Goal: Information Seeking & Learning: Find specific fact

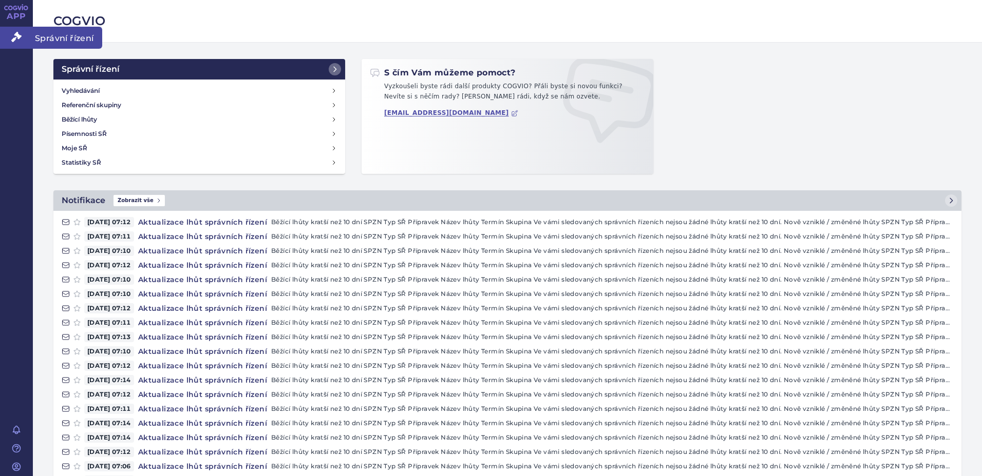
click at [16, 40] on icon at bounding box center [16, 37] width 10 height 10
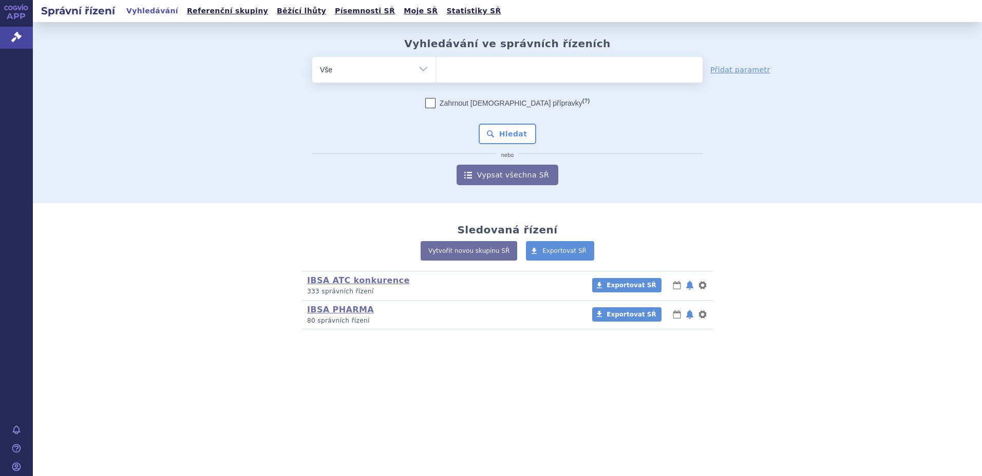
click at [496, 68] on ul at bounding box center [569, 68] width 266 height 22
click at [436, 68] on select at bounding box center [435, 69] width 1 height 26
click at [771, 129] on div "odstranit Vše Spisová značka Typ SŘ" at bounding box center [507, 121] width 606 height 128
click at [589, 66] on ul at bounding box center [569, 68] width 266 height 22
click at [436, 66] on select at bounding box center [435, 69] width 1 height 26
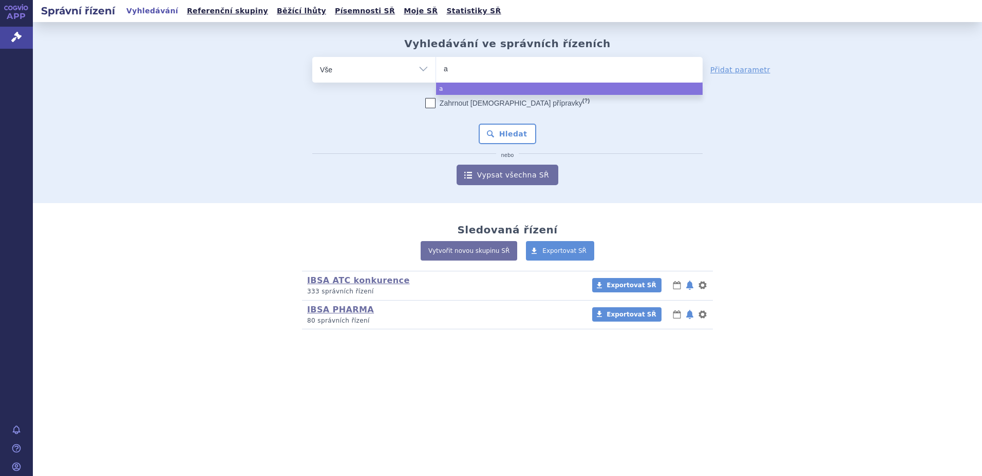
type input "ag"
type input "ago"
type input "agol"
type input "agolu"
type input "agolut"
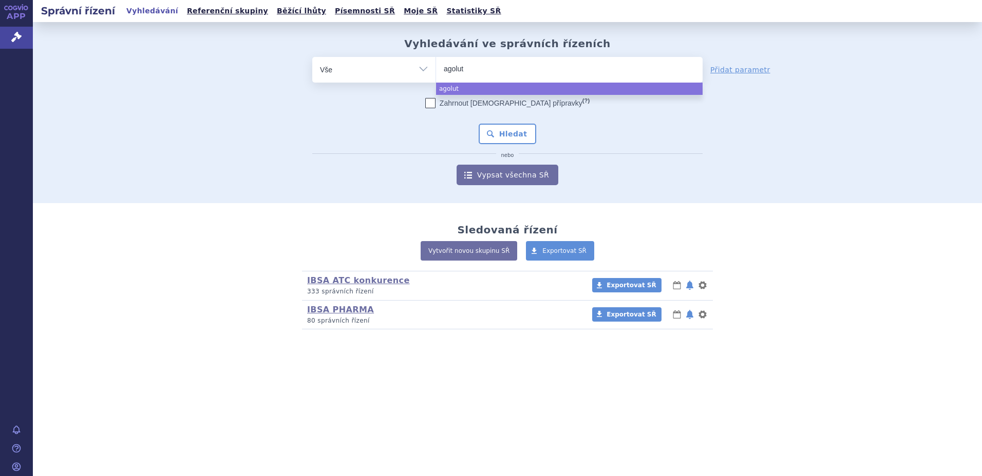
type input "agoluti"
type input "agolutin"
select select "agolutin"
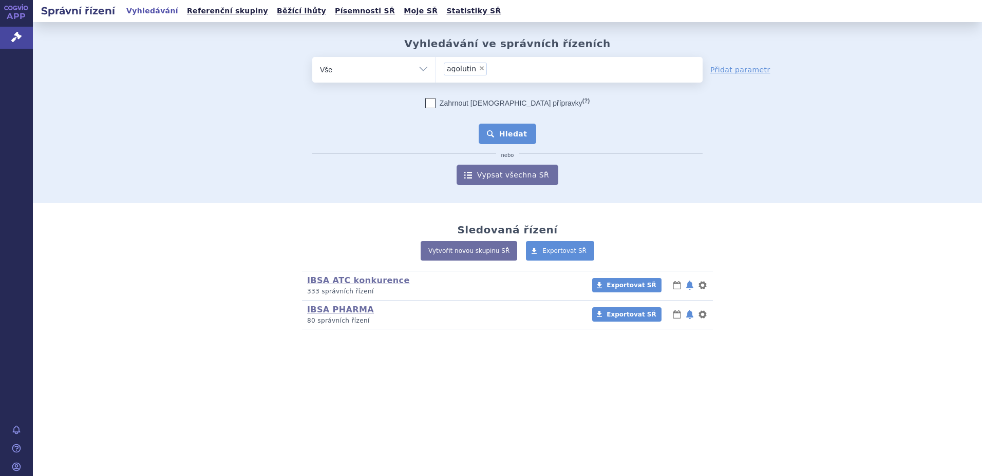
click at [504, 139] on button "Hledat" at bounding box center [507, 134] width 58 height 21
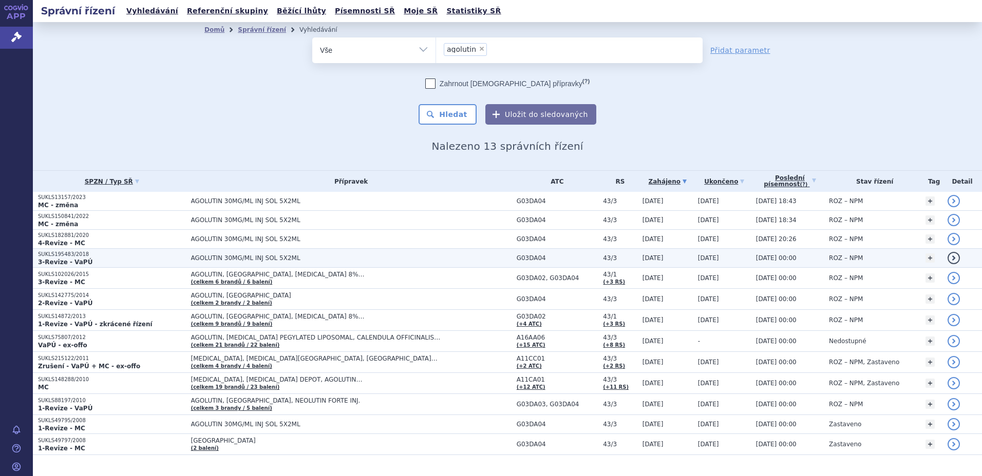
click at [180, 255] on p "SUKLS195483/2018" at bounding box center [112, 254] width 148 height 7
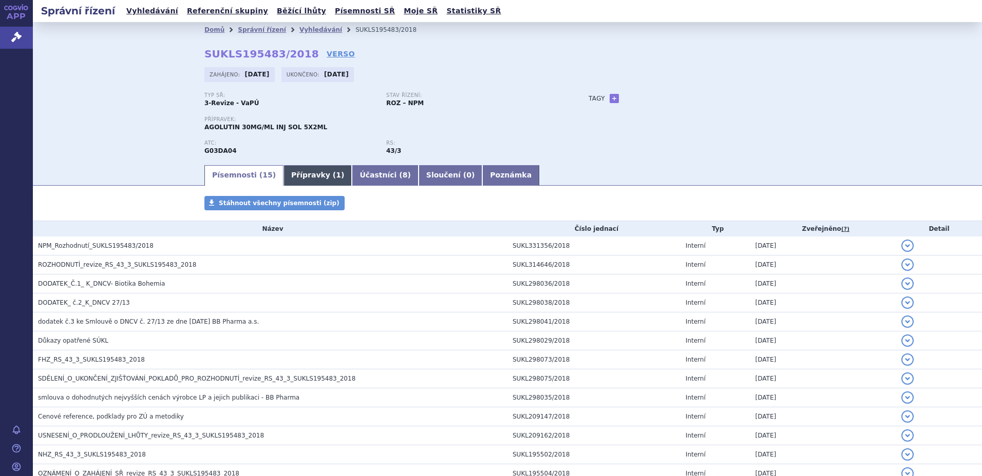
click at [302, 175] on link "Přípravky ( 1 )" at bounding box center [317, 175] width 68 height 21
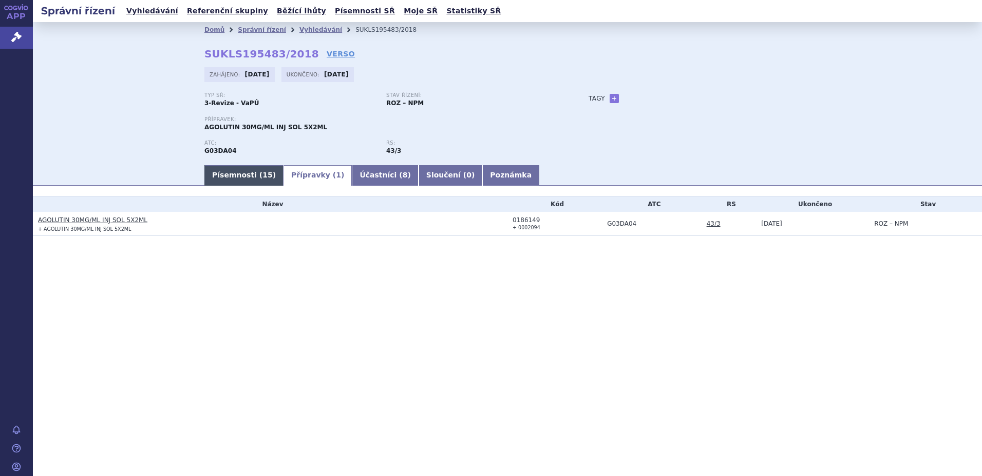
click at [235, 174] on link "Písemnosti ( 15 )" at bounding box center [243, 175] width 79 height 21
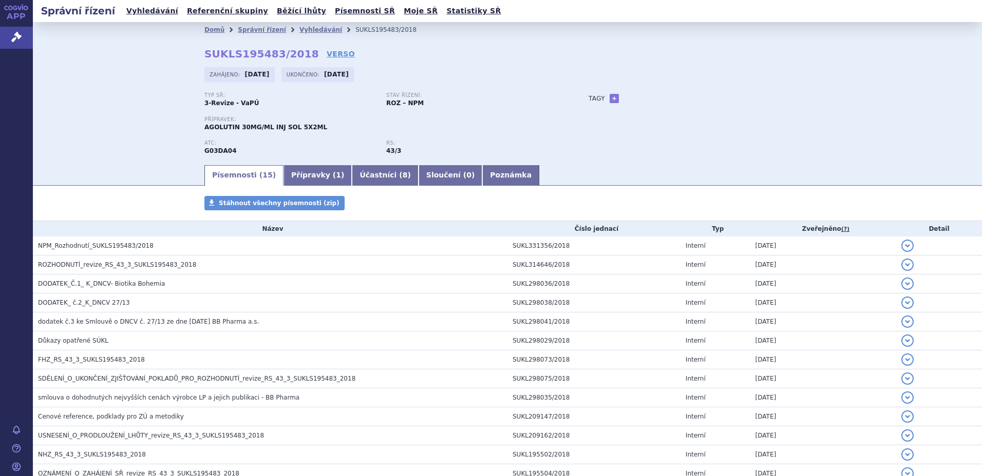
click at [724, 99] on div "Tagy + Přidat" at bounding box center [689, 98] width 242 height 12
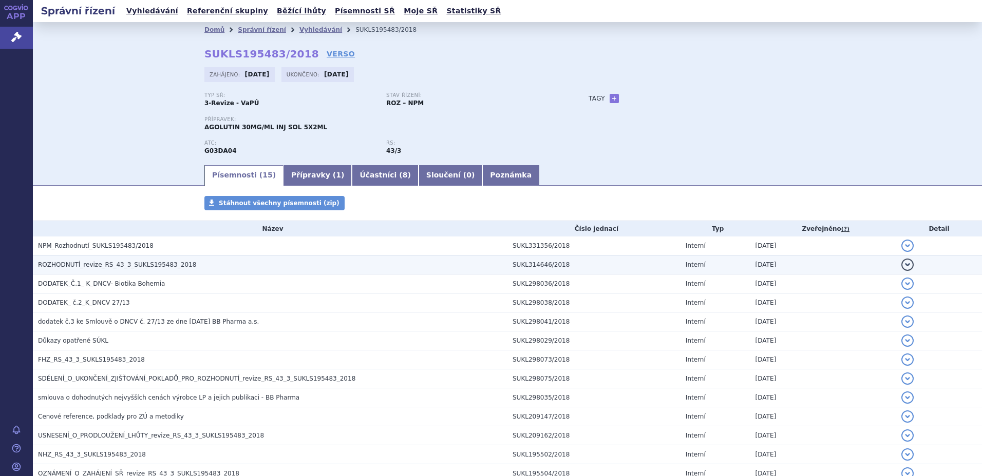
click at [106, 265] on span "ROZHODNUTÍ_revize_RS_43_3_SUKLS195483_2018" at bounding box center [117, 264] width 158 height 7
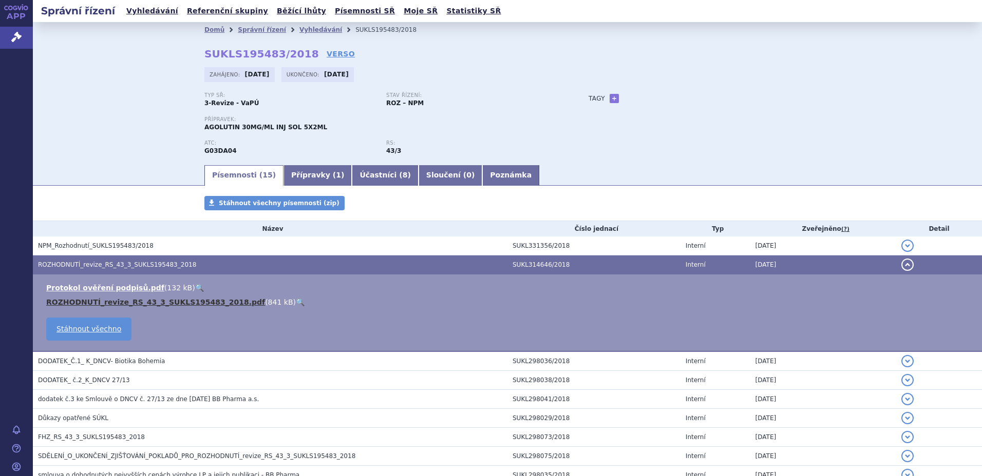
click at [126, 300] on link "ROZHODNUTÍ_revize_RS_43_3_SUKLS195483_2018.pdf" at bounding box center [155, 302] width 219 height 8
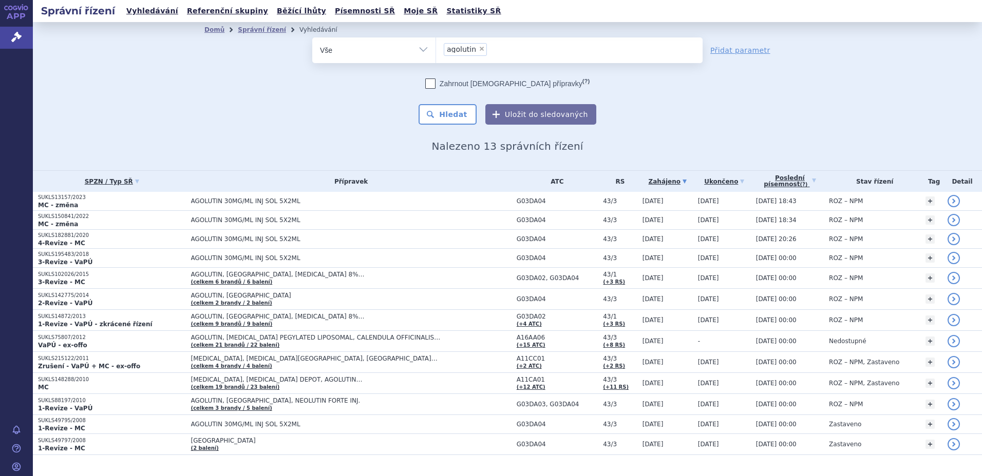
click at [478, 48] on span "×" at bounding box center [481, 49] width 6 height 6
click at [436, 48] on select "agolutin" at bounding box center [435, 50] width 1 height 26
click at [470, 49] on ul at bounding box center [569, 48] width 266 height 22
click at [436, 49] on select "agolutin" at bounding box center [435, 50] width 1 height 26
select select "agolutin"
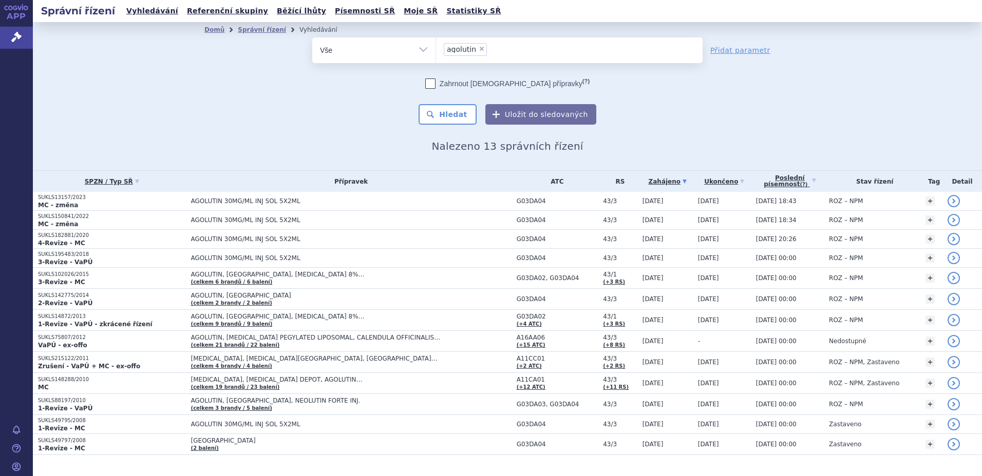
click at [419, 54] on select "Vše Spisová značka Typ SŘ Přípravek/SUKL kód Účastník/Držitel" at bounding box center [373, 48] width 123 height 23
click at [413, 52] on select "Vše Spisová značka Typ SŘ Přípravek/SUKL kód Účastník/Držitel" at bounding box center [373, 48] width 123 height 23
click at [478, 46] on span "×" at bounding box center [481, 49] width 6 height 6
click at [436, 46] on select "agolutin" at bounding box center [435, 50] width 1 height 26
select select
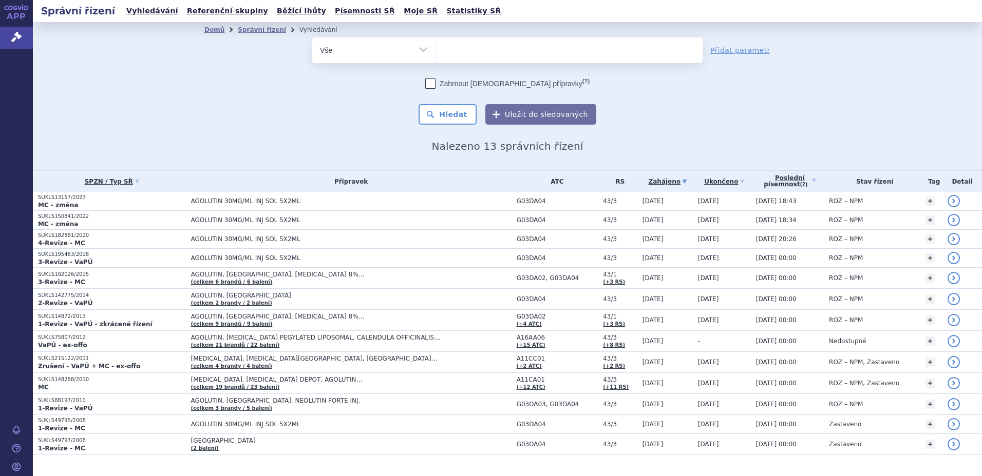
click at [474, 47] on ul at bounding box center [569, 48] width 266 height 22
click at [436, 47] on select "agolutin" at bounding box center [435, 50] width 1 height 26
type input "43"
type input "43/"
type input "43/1"
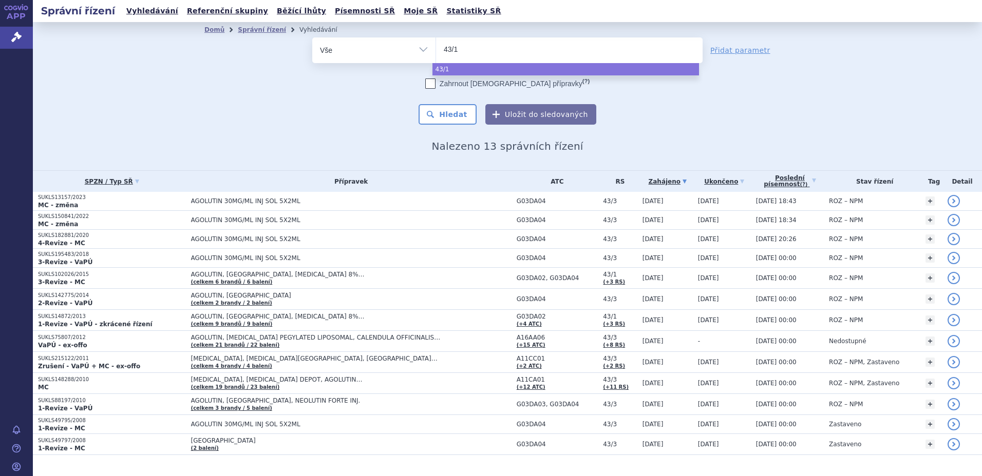
select select "43/1"
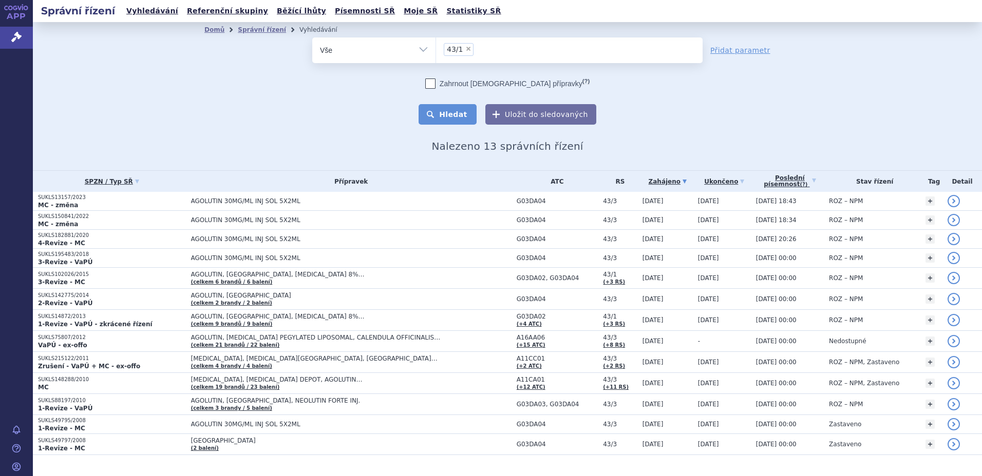
click at [464, 114] on button "Hledat" at bounding box center [447, 114] width 58 height 21
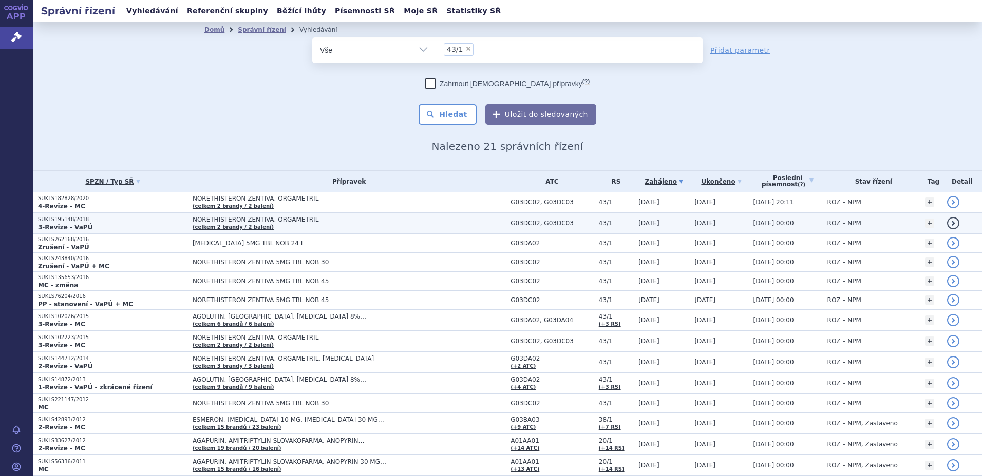
click at [99, 223] on p "3-Revize - VaPÚ" at bounding box center [112, 227] width 149 height 8
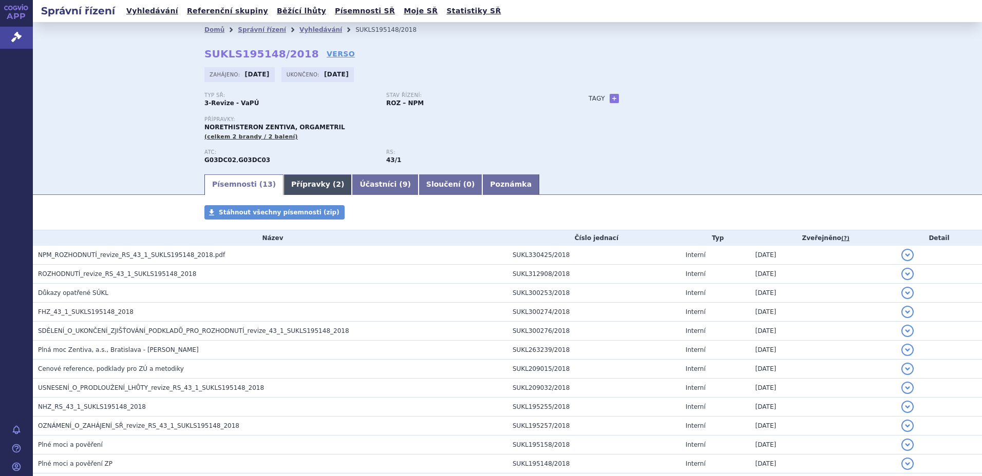
click at [293, 193] on link "Přípravky ( 2 )" at bounding box center [317, 185] width 68 height 21
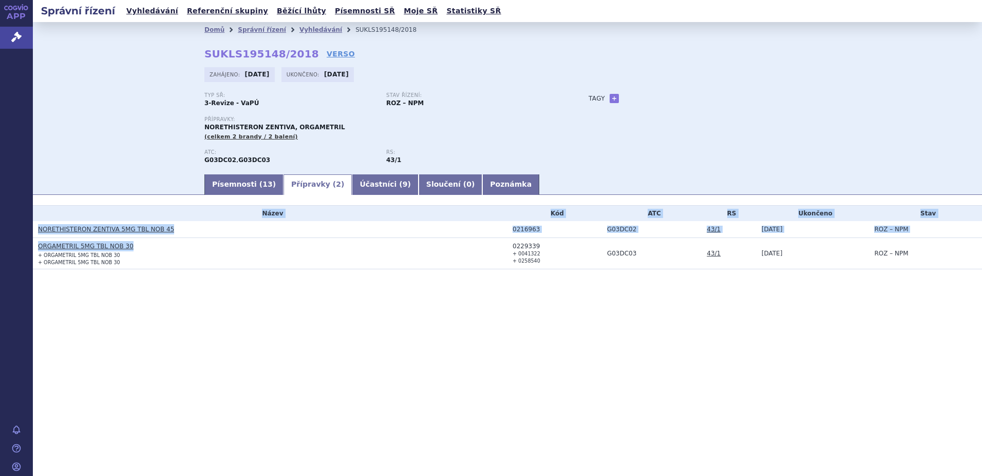
click at [220, 260] on div "Název Kód ATC RS Ukončeno Stav NORETHISTERON ZENTIVA 5MG TBL NOB 45 0216963 G03…" at bounding box center [507, 237] width 949 height 64
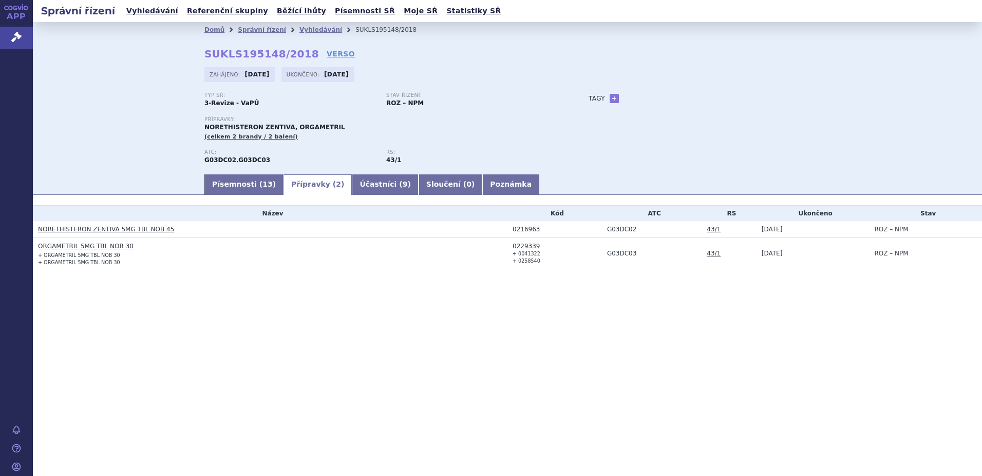
drag, startPoint x: 213, startPoint y: 266, endPoint x: 149, endPoint y: 326, distance: 87.5
click at [148, 327] on section "Domů Správní řízení Vyhledávání SUKLS195148/2018 SUKLS195148/2018 VERSO [GEOGRA…" at bounding box center [507, 176] width 949 height 309
click at [655, 388] on div "Správní řízení Vyhledávání Referenční skupiny Běžící lhůty Písemnosti SŘ Moje S…" at bounding box center [507, 238] width 949 height 476
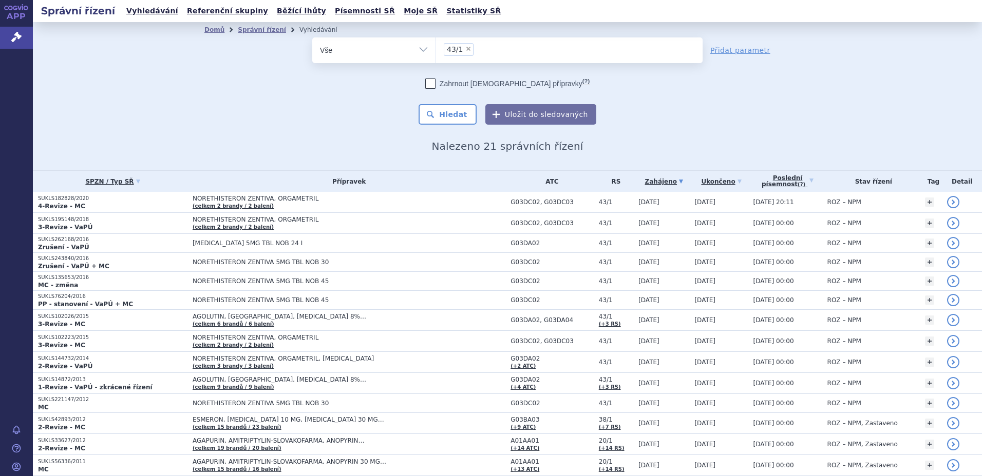
click at [465, 51] on span "×" at bounding box center [468, 49] width 6 height 6
click at [436, 51] on select "43/1" at bounding box center [435, 50] width 1 height 26
select select
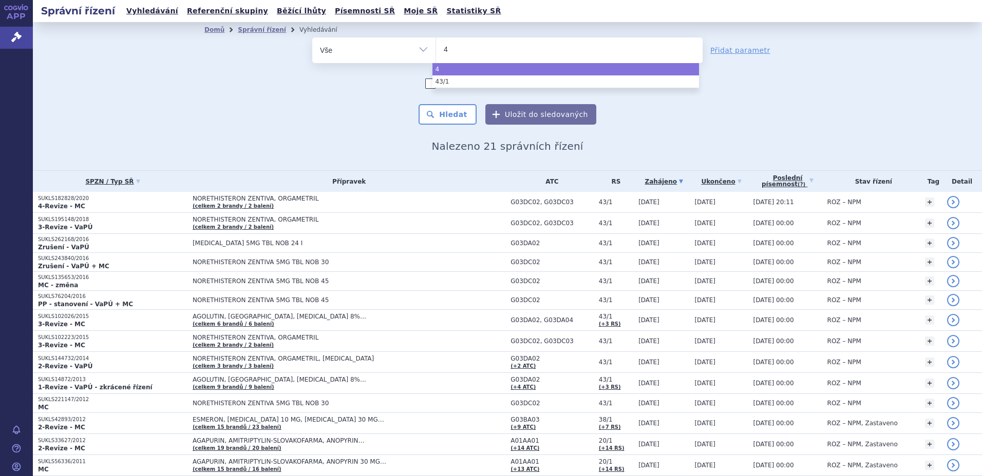
type input "43"
type input "43/"
type input "43/2"
select select "43/2"
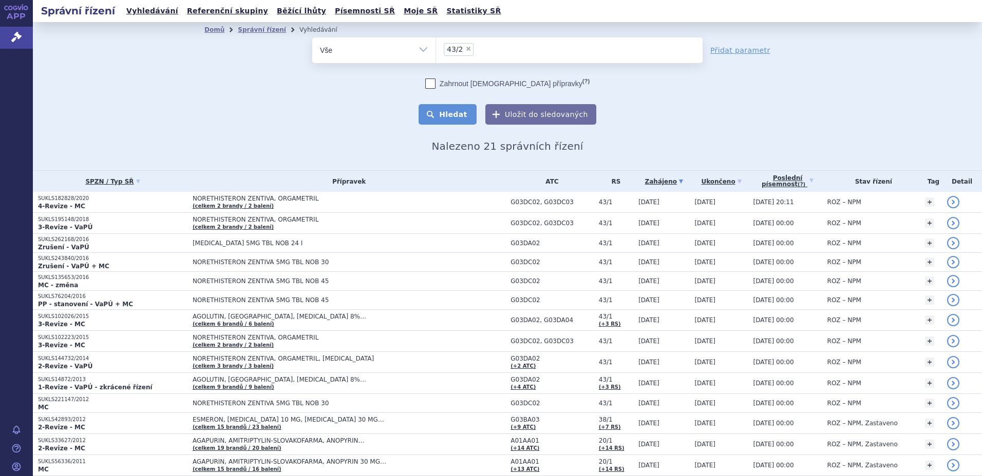
click at [451, 108] on button "Hledat" at bounding box center [447, 114] width 58 height 21
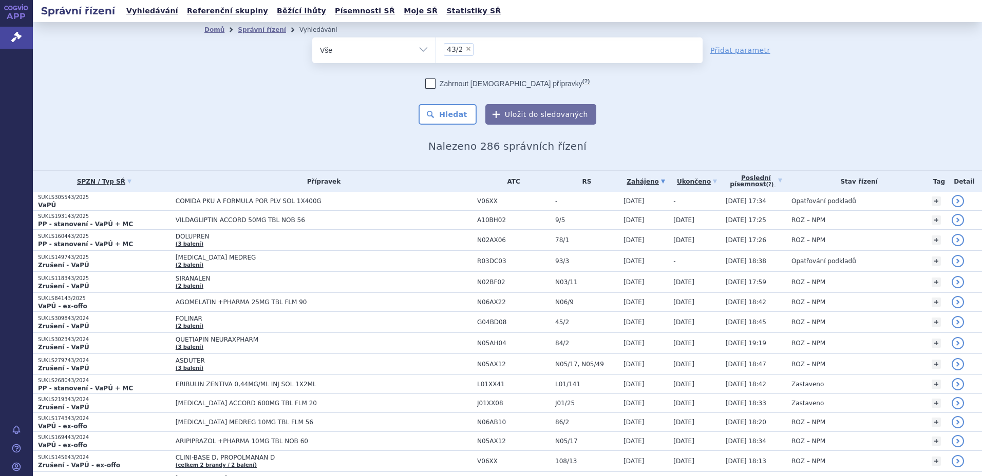
click at [465, 49] on span "×" at bounding box center [468, 49] width 6 height 6
click at [436, 49] on select "43/2" at bounding box center [435, 50] width 1 height 26
select select
type input "pr"
type input "pro"
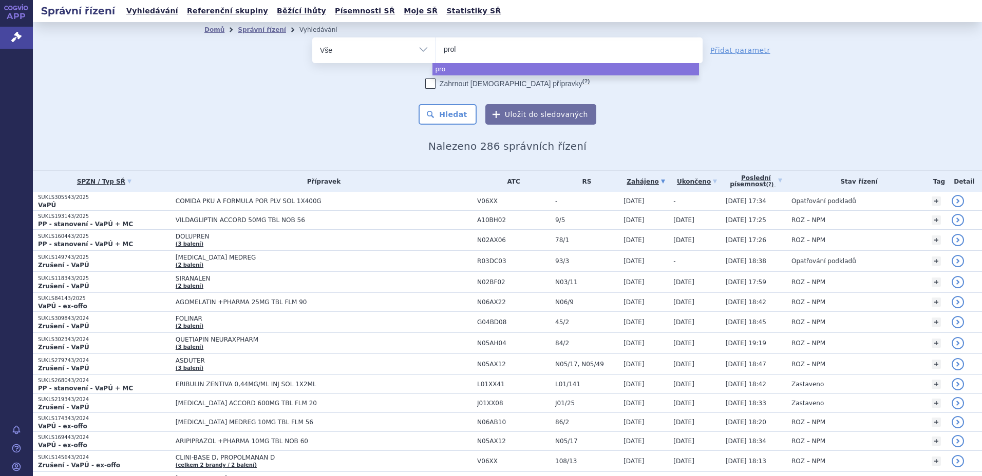
type input "prolu"
type input "prolute"
type input "prolutex"
select select "prolutex"
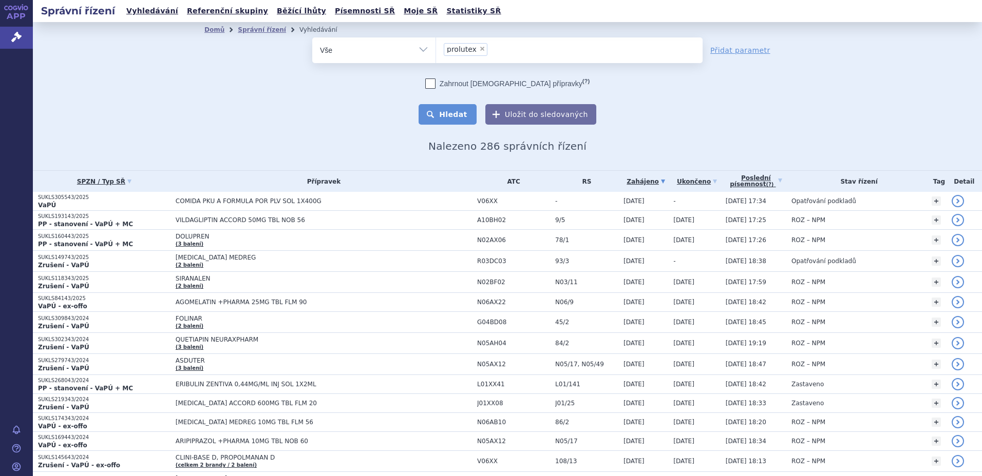
click at [452, 108] on button "Hledat" at bounding box center [447, 114] width 58 height 21
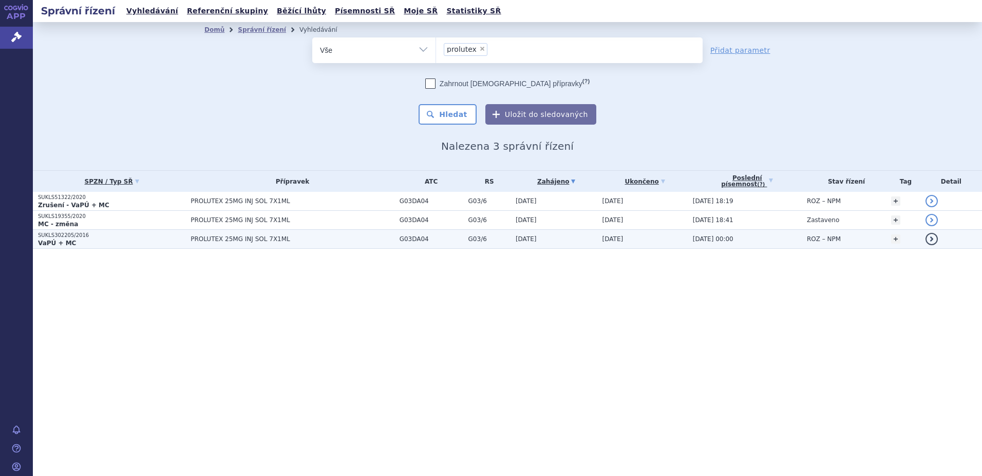
click at [185, 236] on td "PROLUTEX 25MG INJ SOL 7X1ML" at bounding box center [289, 239] width 208 height 19
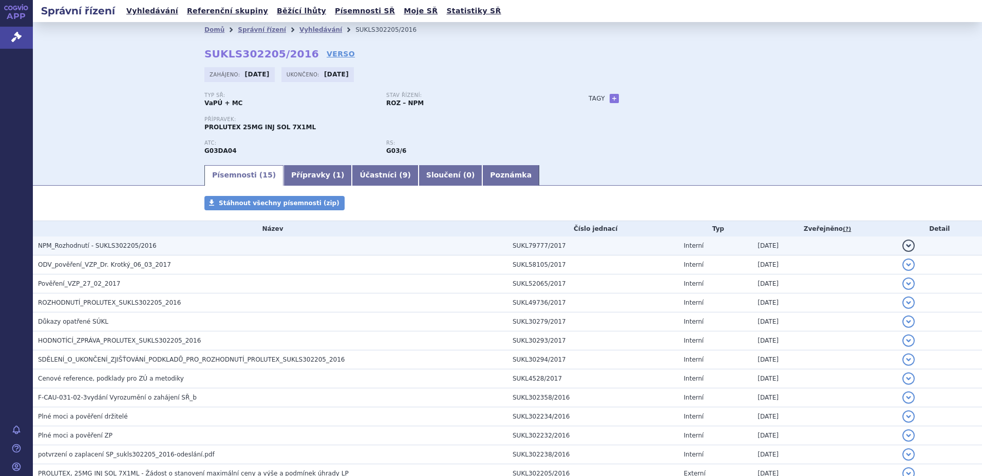
click at [86, 248] on span "NPM_Rozhodnutí - SUKLS302205/2016" at bounding box center [97, 245] width 119 height 7
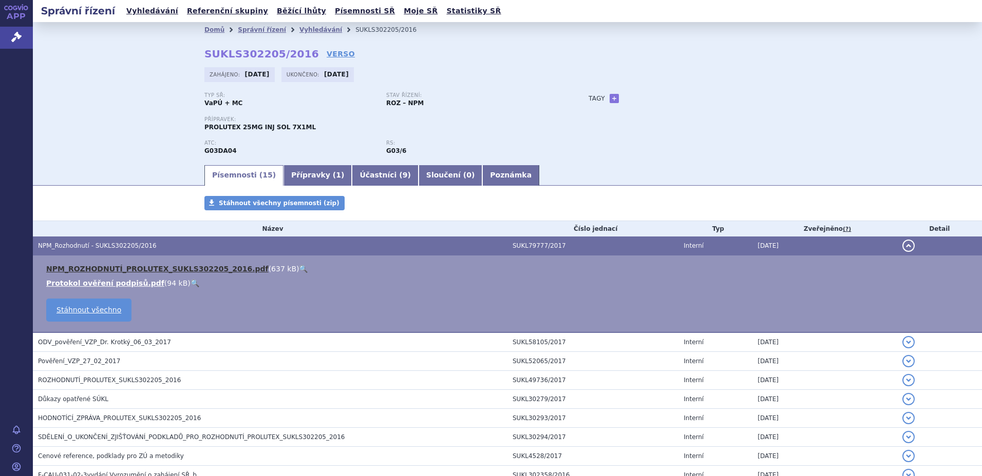
click at [109, 269] on link "NPM_ROZHODNUTÍ_PROLUTEX_SUKLS302205_2016.pdf" at bounding box center [157, 269] width 222 height 8
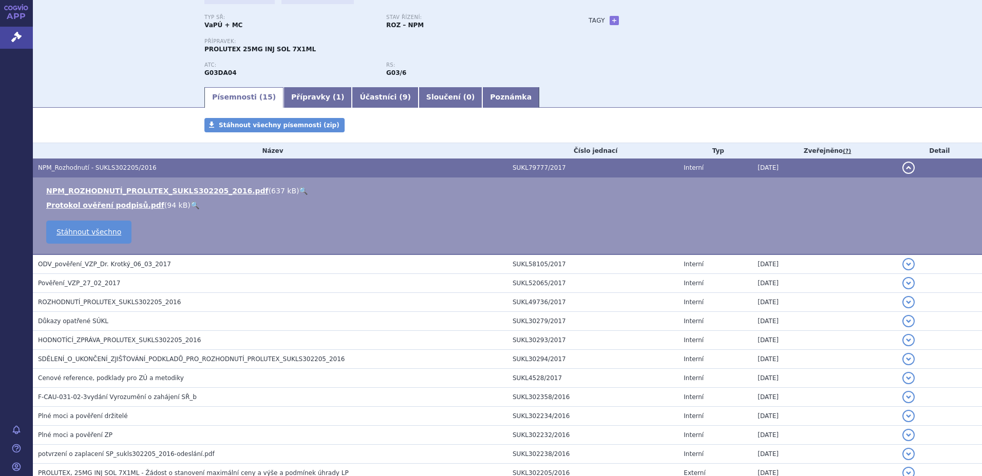
scroll to position [103, 0]
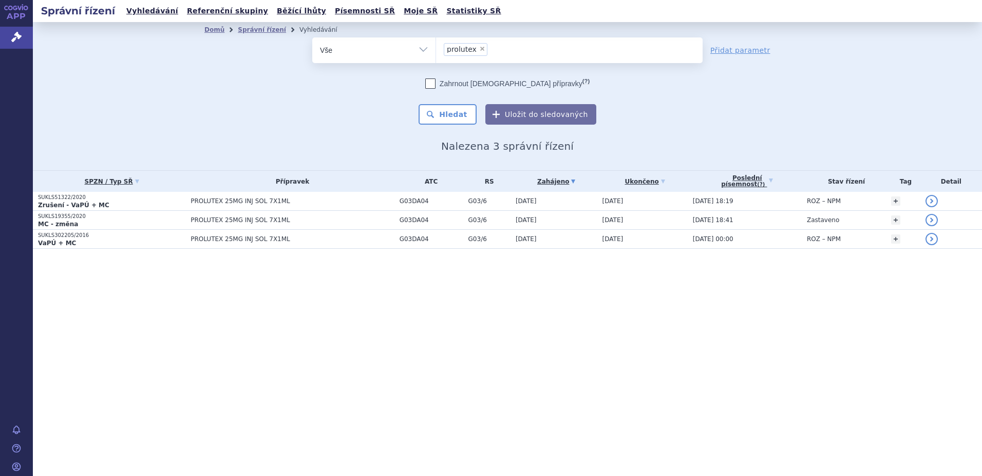
click at [482, 50] on li "× prolutex" at bounding box center [466, 49] width 44 height 13
click at [436, 50] on select "prolutex" at bounding box center [435, 50] width 1 height 26
click at [480, 46] on span "×" at bounding box center [482, 49] width 6 height 6
click at [436, 46] on select "prolutex" at bounding box center [435, 50] width 1 height 26
select select
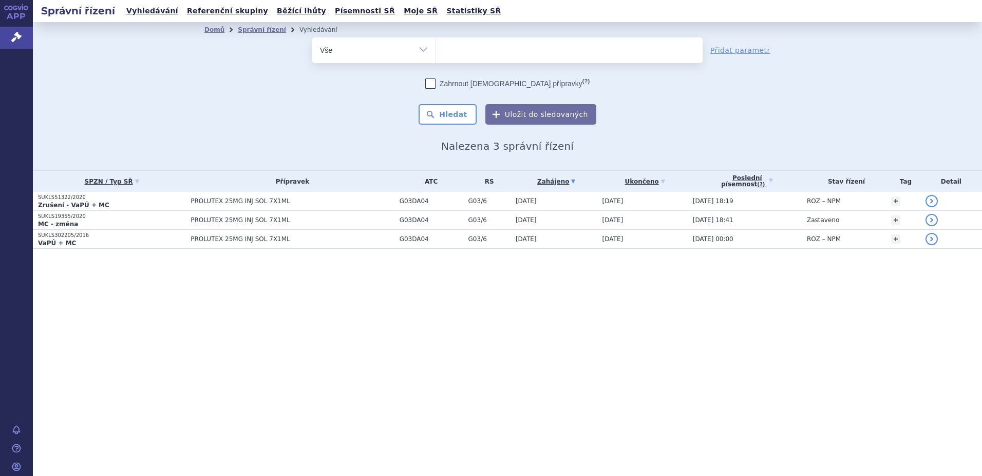
type input "SUKLS146645/2014"
select select "SUKLS146645/2014"
click at [463, 112] on button "Hledat" at bounding box center [447, 114] width 58 height 21
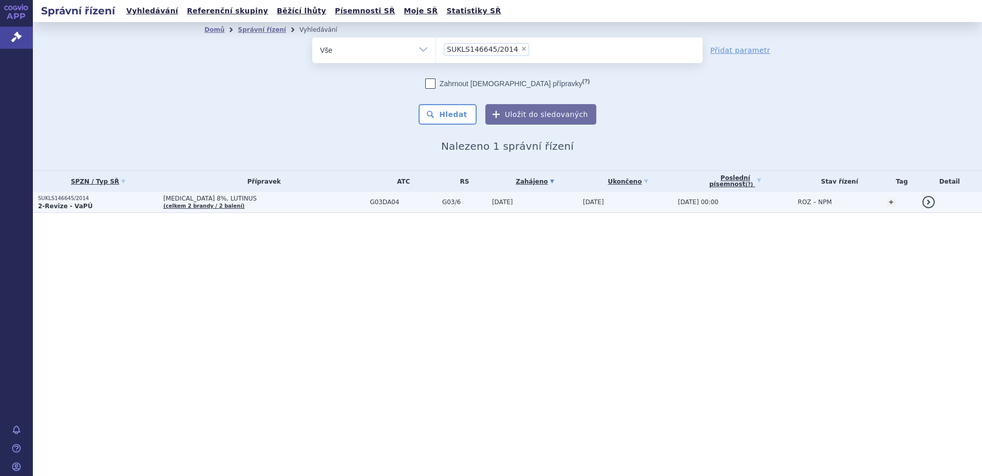
click at [218, 200] on span "[MEDICAL_DATA] 8%, LUTINUS" at bounding box center [263, 198] width 201 height 7
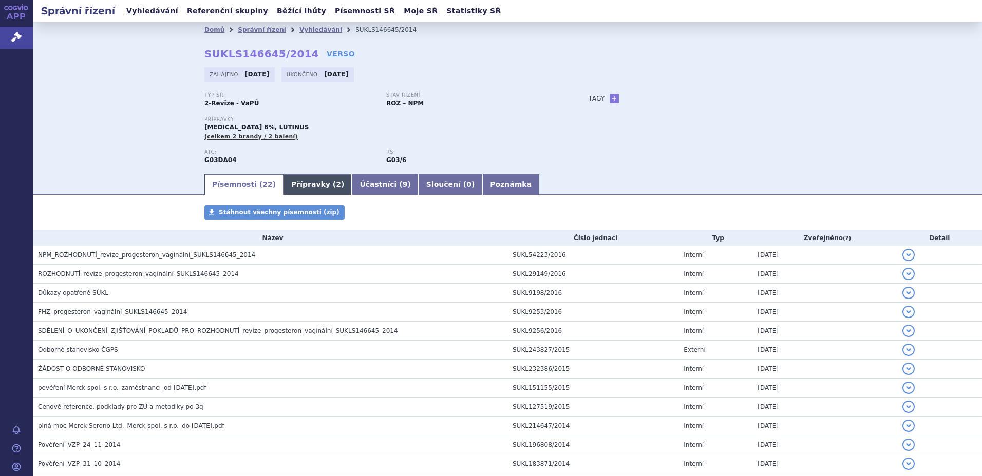
click at [296, 186] on link "Přípravky ( 2 )" at bounding box center [317, 185] width 68 height 21
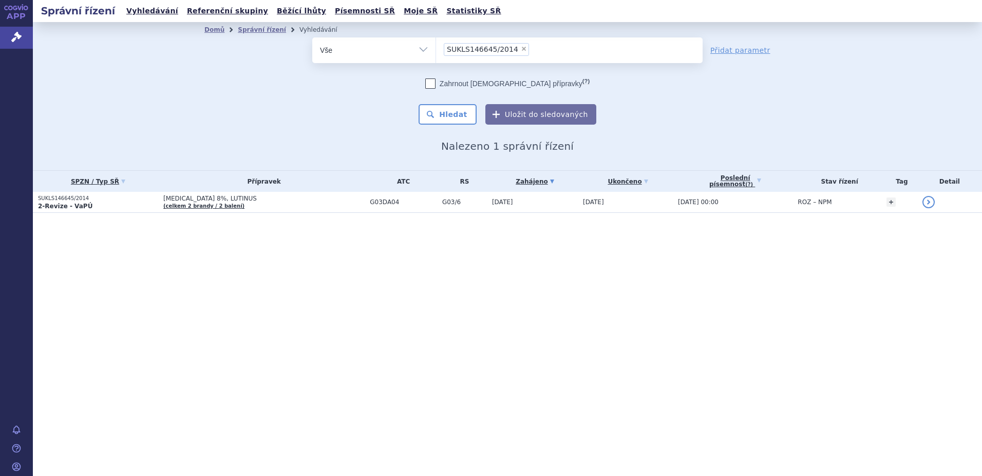
click at [521, 50] on span "×" at bounding box center [524, 49] width 6 height 6
click at [436, 50] on select "SUKLS146645/2014" at bounding box center [435, 50] width 1 height 26
select select
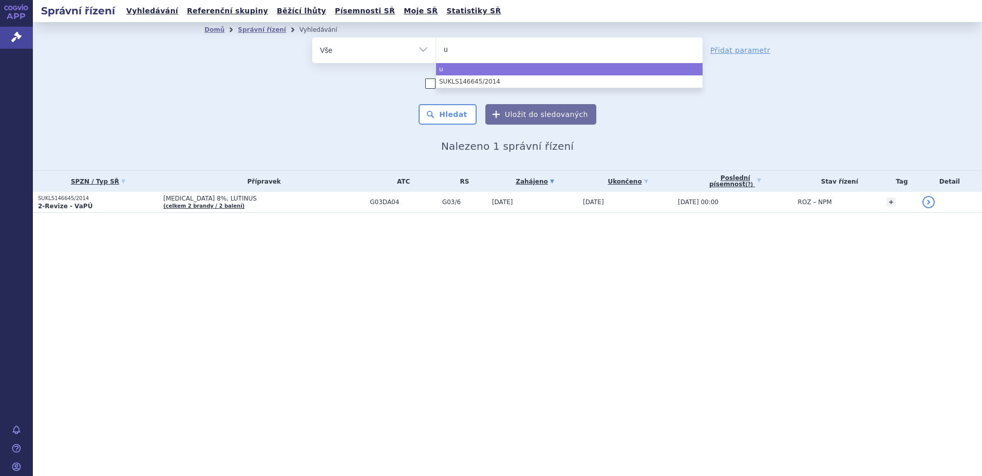
type input "ut"
type input "utro"
type input "utroge"
type input "utrogest"
type input "utrogesta"
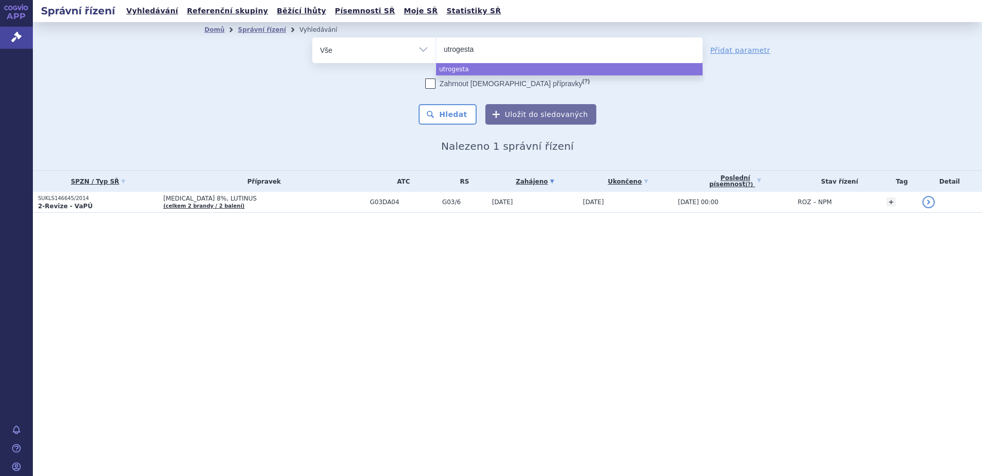
type input "utrogestan"
select select "utrogestan"
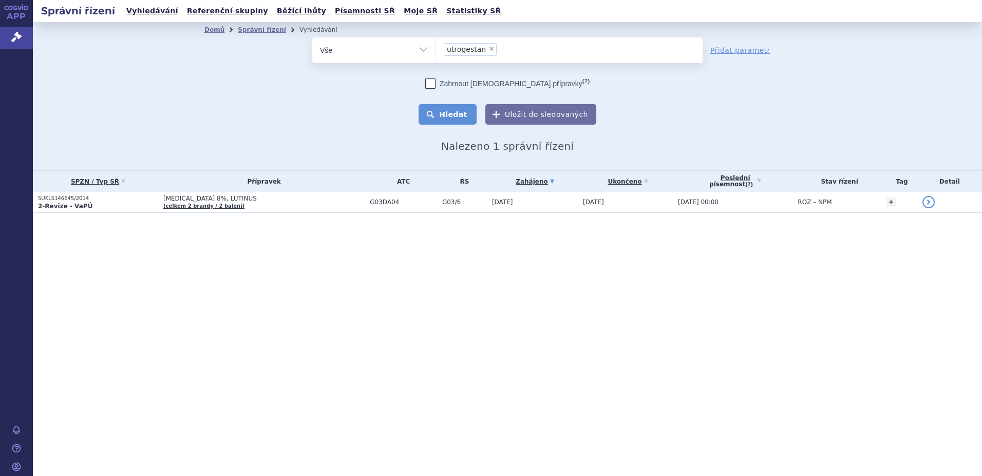
click at [452, 116] on button "Hledat" at bounding box center [447, 114] width 58 height 21
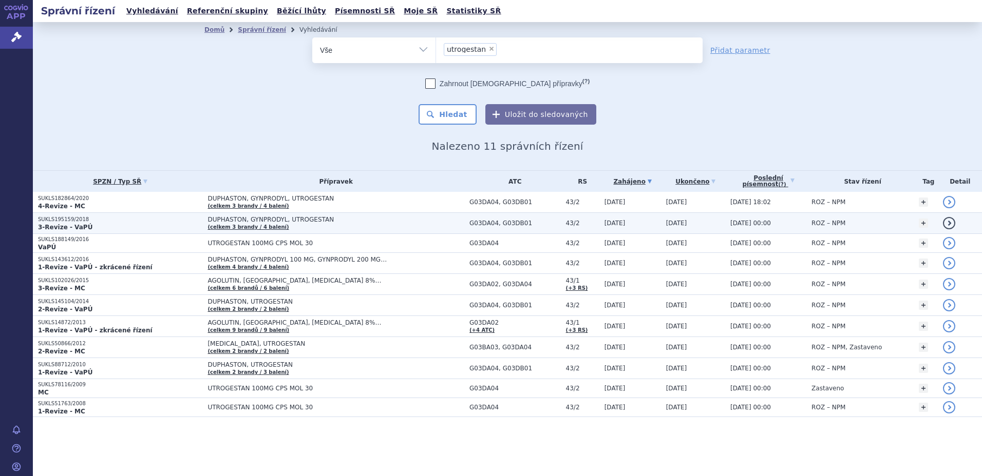
click at [69, 226] on strong "3-Revize - VaPÚ" at bounding box center [65, 227] width 54 height 7
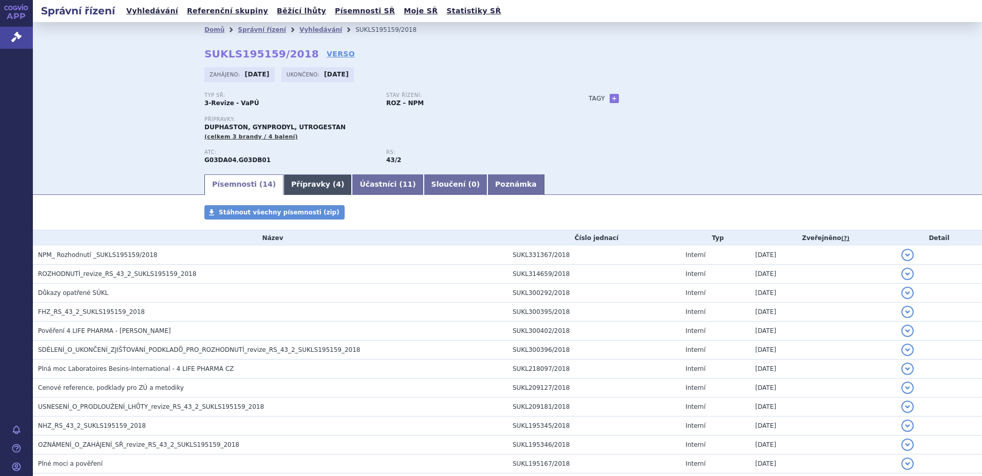
click at [283, 183] on link "Přípravky ( 4 )" at bounding box center [317, 185] width 68 height 21
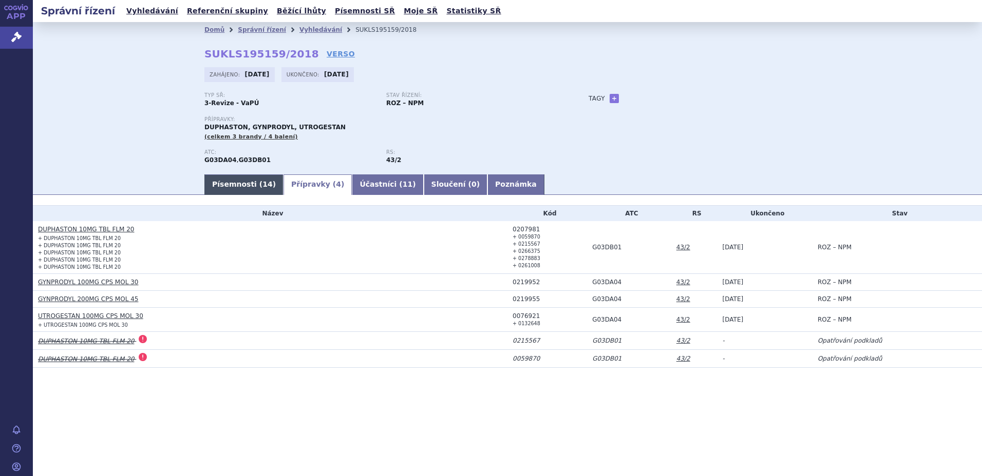
click at [233, 185] on link "Písemnosti ( 14 )" at bounding box center [243, 185] width 79 height 21
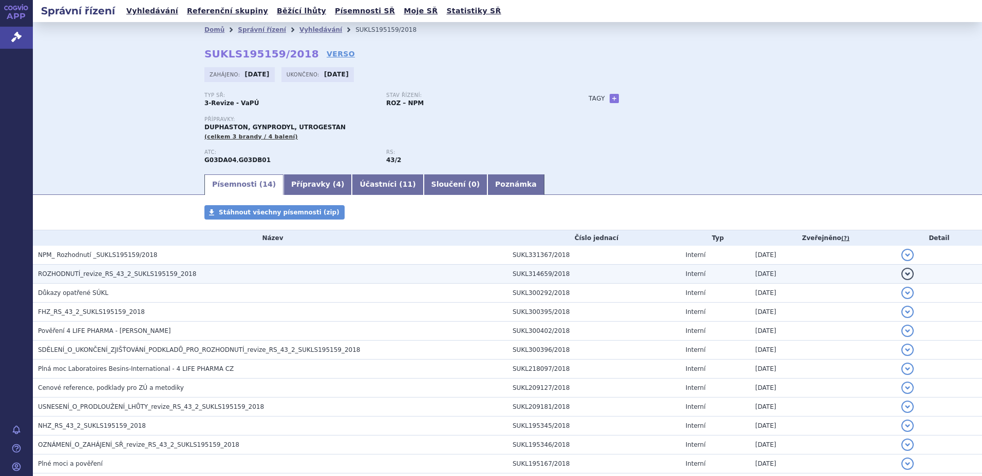
click at [105, 274] on span "ROZHODNUTÍ_revize_RS_43_2_SUKLS195159_2018" at bounding box center [117, 274] width 158 height 7
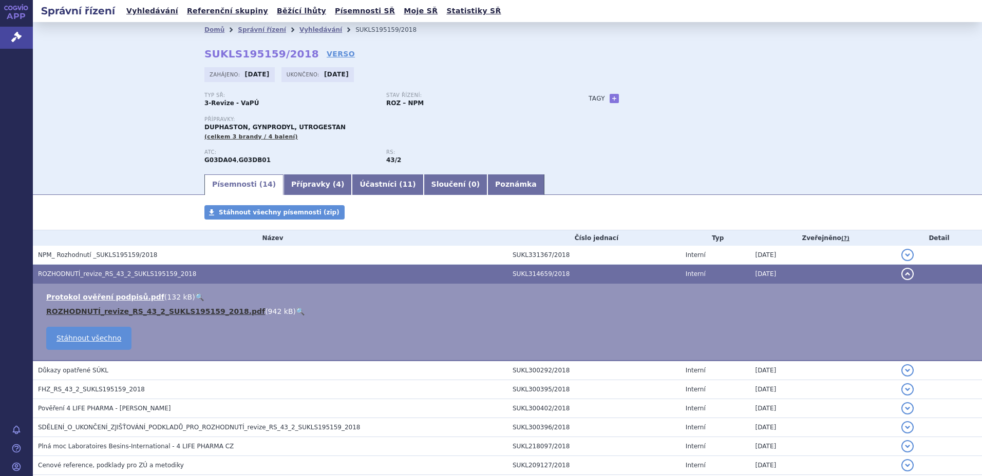
click at [112, 312] on link "ROZHODNUTÍ_revize_RS_43_2_SUKLS195159_2018.pdf" at bounding box center [155, 311] width 219 height 8
